Goal: Task Accomplishment & Management: Complete application form

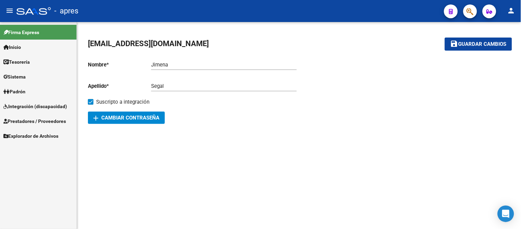
click at [50, 122] on span "Prestadores / Proveedores" at bounding box center [34, 121] width 63 height 8
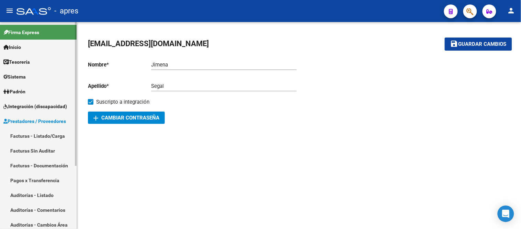
click at [57, 138] on link "Facturas - Listado/Carga" at bounding box center [38, 135] width 77 height 15
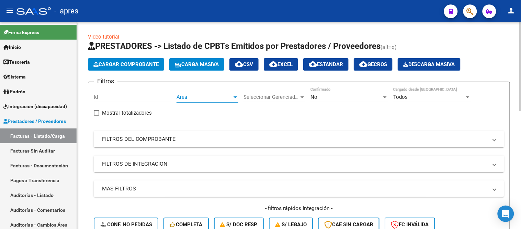
click at [231, 96] on span "Area" at bounding box center [205, 97] width 56 height 6
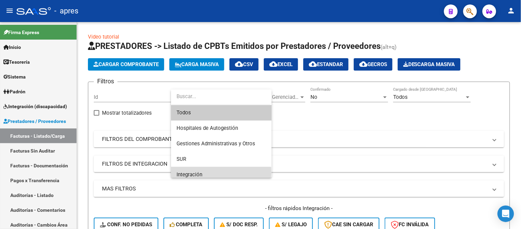
click at [208, 172] on span "Integración" at bounding box center [222, 174] width 90 height 15
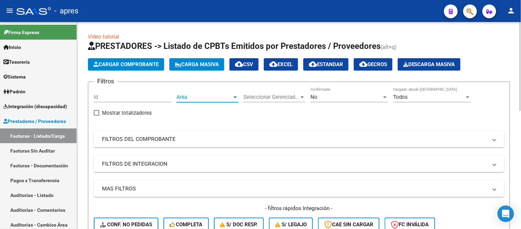
scroll to position [5, 0]
click at [276, 92] on div "Seleccionar Gerenciador Seleccionar Gerenciador" at bounding box center [275, 94] width 62 height 15
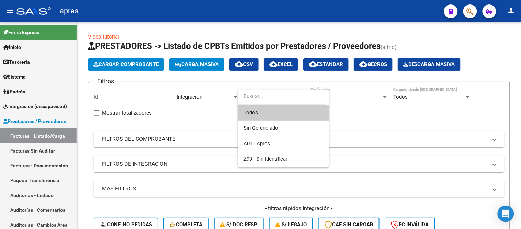
click at [276, 112] on span "Todos" at bounding box center [284, 112] width 80 height 15
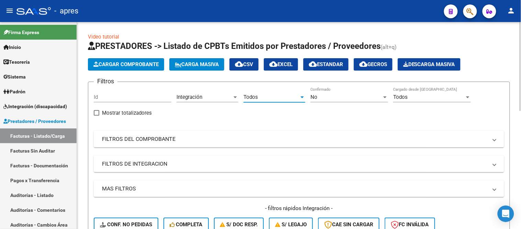
click at [315, 91] on div "No Confirmado" at bounding box center [350, 94] width 78 height 15
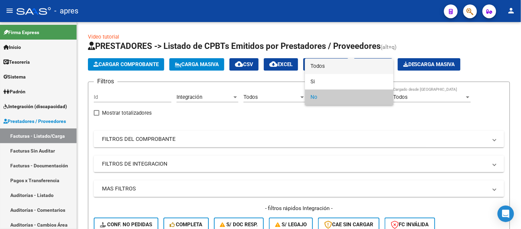
click at [325, 66] on span "Todos" at bounding box center [350, 65] width 78 height 15
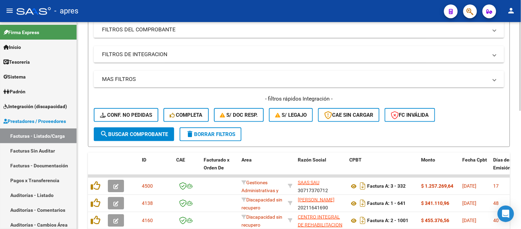
scroll to position [114, 0]
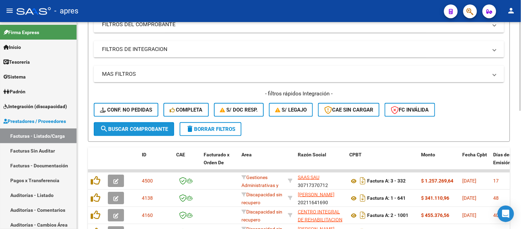
click at [162, 126] on span "search Buscar Comprobante" at bounding box center [134, 129] width 68 height 6
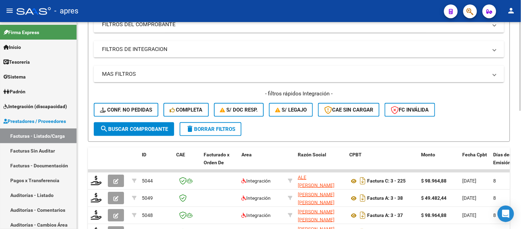
click at [167, 52] on mat-panel-title "FILTROS DE INTEGRACION" at bounding box center [295, 49] width 386 height 8
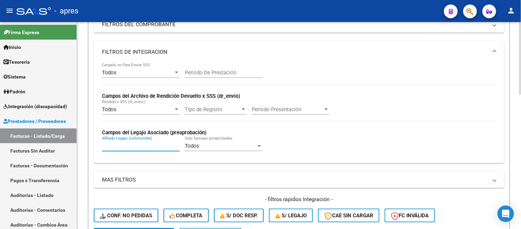
click at [121, 147] on input "Afiliado Legajo (cuil/nombre)" at bounding box center [141, 146] width 78 height 6
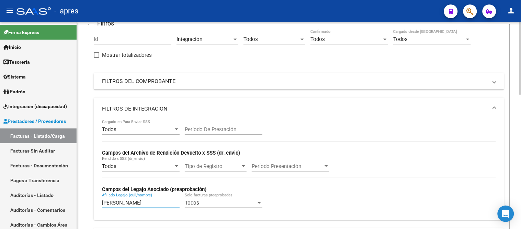
scroll to position [76, 0]
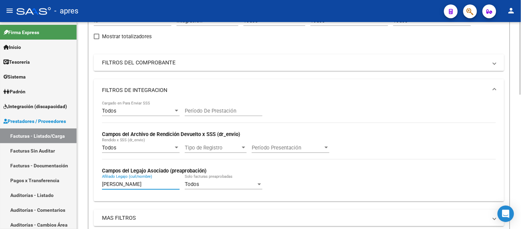
type input "[PERSON_NAME]"
click at [405, 68] on mat-expansion-panel-header "FILTROS DEL COMPROBANTE" at bounding box center [299, 62] width 411 height 16
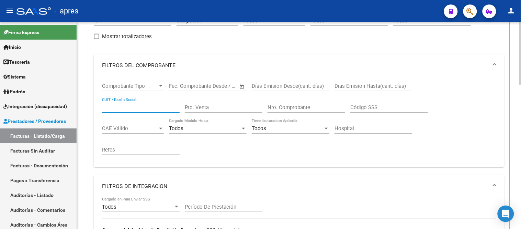
click at [126, 104] on input "CUIT / Razón Social" at bounding box center [141, 107] width 78 height 6
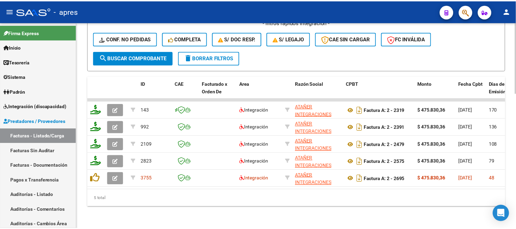
scroll to position [393, 0]
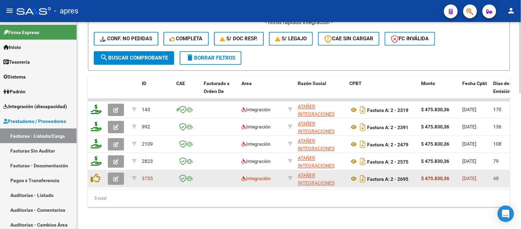
type input "atañer"
click at [117, 176] on icon "button" at bounding box center [115, 178] width 5 height 5
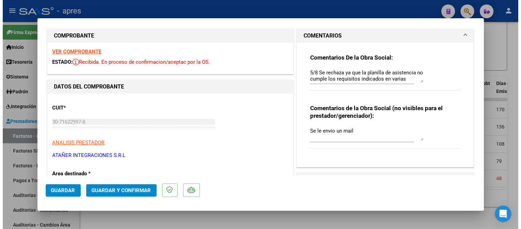
scroll to position [0, 0]
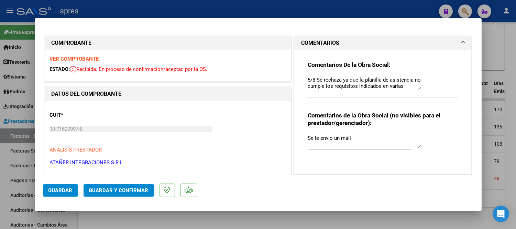
click at [211, 217] on div at bounding box center [258, 114] width 516 height 229
type input "$ 0,00"
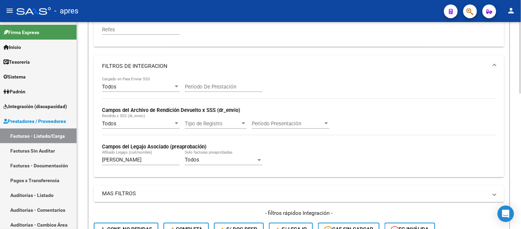
scroll to position [240, 0]
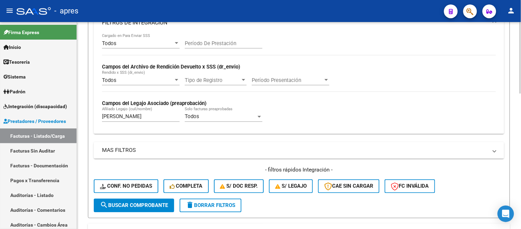
drag, startPoint x: 128, startPoint y: 121, endPoint x: 106, endPoint y: 120, distance: 22.3
click at [106, 120] on div "[PERSON_NAME] [PERSON_NAME] (cuil/nombre)" at bounding box center [141, 114] width 78 height 15
drag, startPoint x: 125, startPoint y: 116, endPoint x: 48, endPoint y: 134, distance: 78.4
click at [97, 118] on div "Todos Cargado en Para Enviar SSS Período De Prestación Campos del Archivo de Re…" at bounding box center [299, 84] width 411 height 100
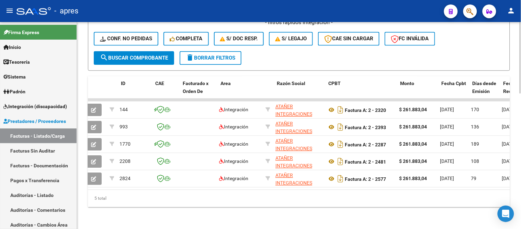
scroll to position [0, 0]
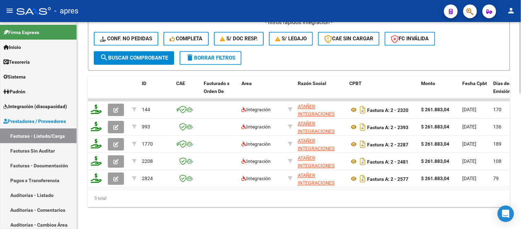
click at [191, 189] on div "5 total" at bounding box center [299, 197] width 422 height 17
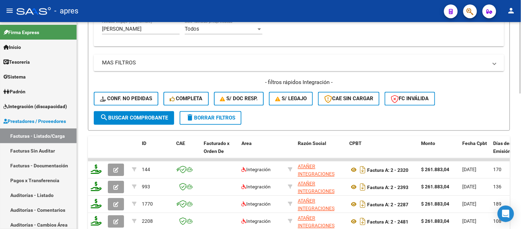
scroll to position [278, 0]
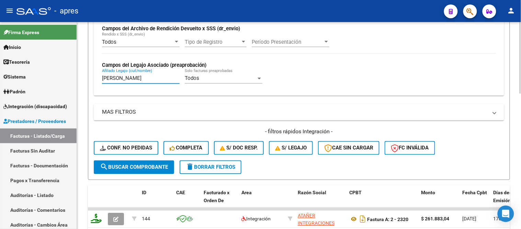
click at [139, 81] on input "[PERSON_NAME]" at bounding box center [141, 78] width 78 height 6
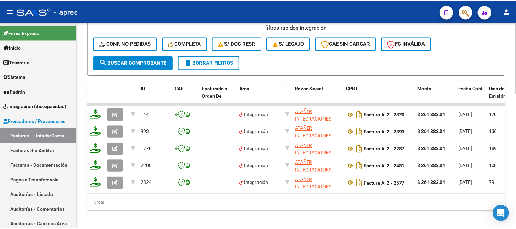
scroll to position [393, 0]
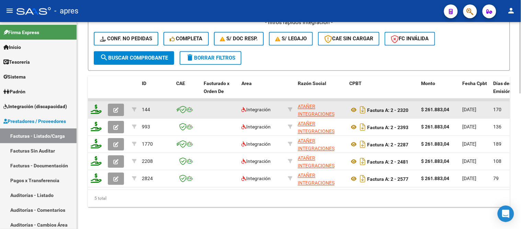
type input "[PERSON_NAME]"
click at [114, 107] on icon "button" at bounding box center [115, 109] width 5 height 5
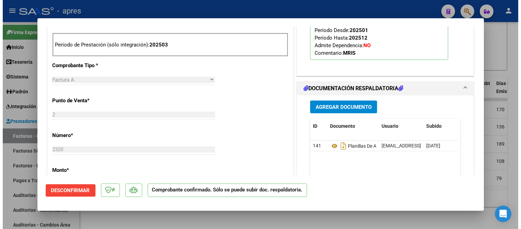
scroll to position [267, 0]
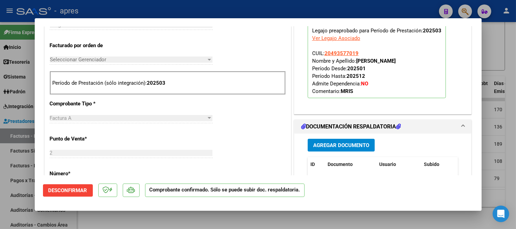
click at [255, 212] on div at bounding box center [258, 114] width 516 height 229
type input "$ 0,00"
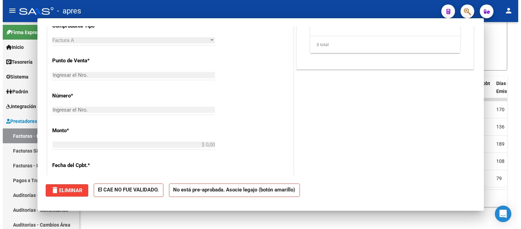
scroll to position [0, 0]
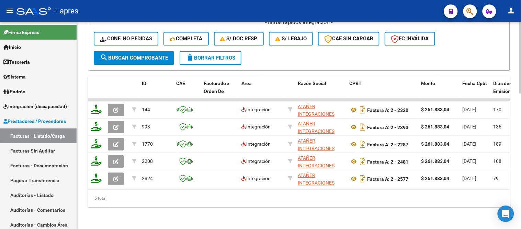
click at [144, 55] on span "search Buscar Comprobante" at bounding box center [134, 58] width 68 height 6
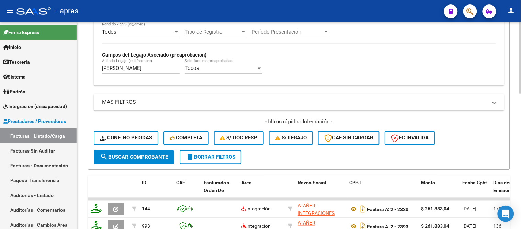
scroll to position [278, 0]
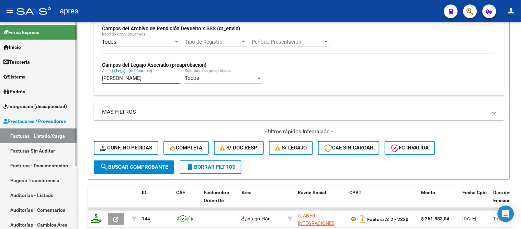
drag, startPoint x: 145, startPoint y: 78, endPoint x: 70, endPoint y: 94, distance: 77.2
click at [67, 82] on mat-sidenav-container "Firma Express Inicio Calendario SSS Instructivos Contacto OS Tesorería Extracto…" at bounding box center [260, 125] width 521 height 207
type input "t"
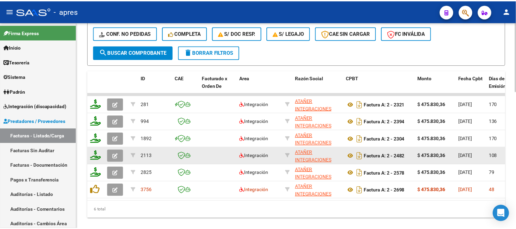
scroll to position [410, 0]
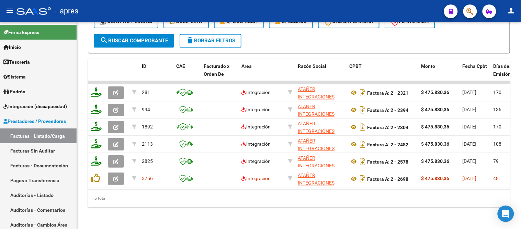
type input "[PERSON_NAME]"
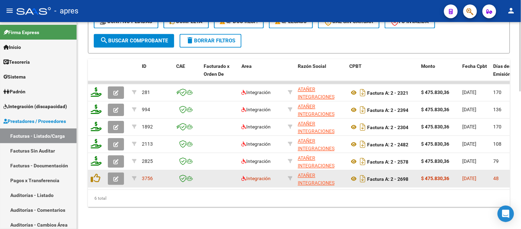
click at [113, 176] on icon "button" at bounding box center [115, 178] width 5 height 5
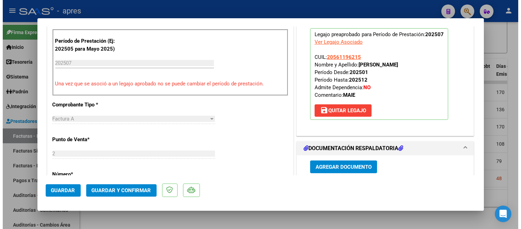
scroll to position [229, 0]
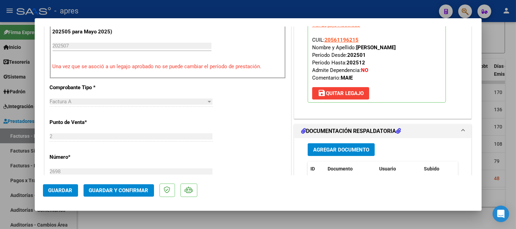
click at [195, 222] on div at bounding box center [258, 114] width 516 height 229
type input "$ 0,00"
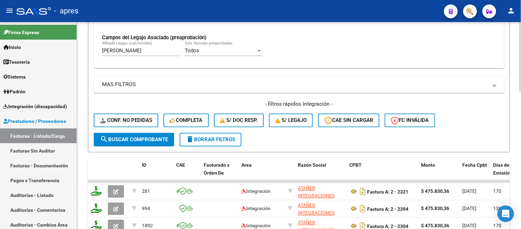
scroll to position [295, 0]
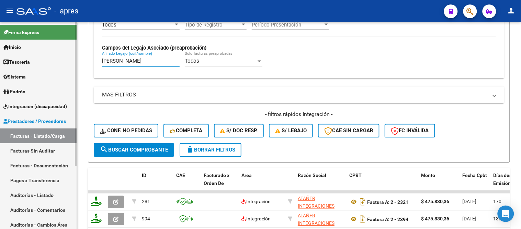
drag, startPoint x: 138, startPoint y: 64, endPoint x: 47, endPoint y: 70, distance: 91.0
click at [45, 70] on mat-sidenav-container "Firma Express Inicio Calendario SSS Instructivos Contacto OS Tesorería Extracto…" at bounding box center [260, 125] width 521 height 207
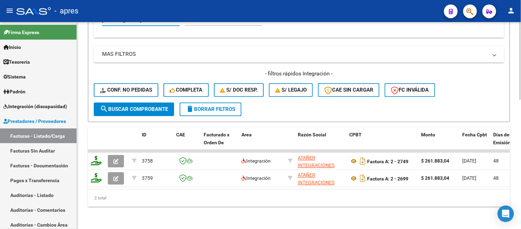
scroll to position [341, 0]
type input "[PERSON_NAME]"
